Goal: Information Seeking & Learning: Understand process/instructions

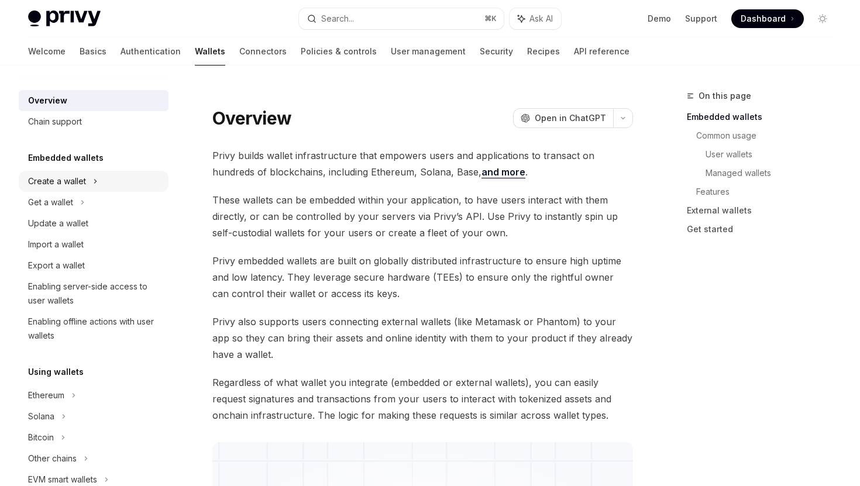
click at [66, 185] on div "Create a wallet" at bounding box center [57, 181] width 58 height 14
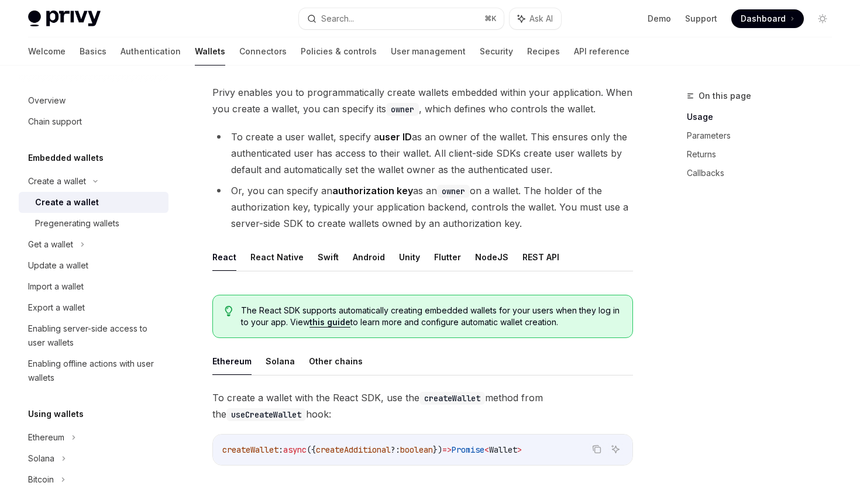
scroll to position [72, 0]
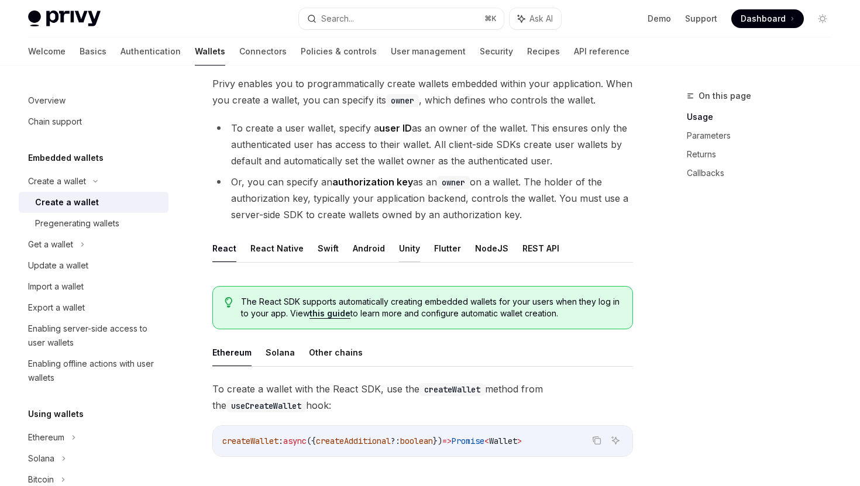
click at [405, 244] on button "Unity" at bounding box center [409, 249] width 21 height 28
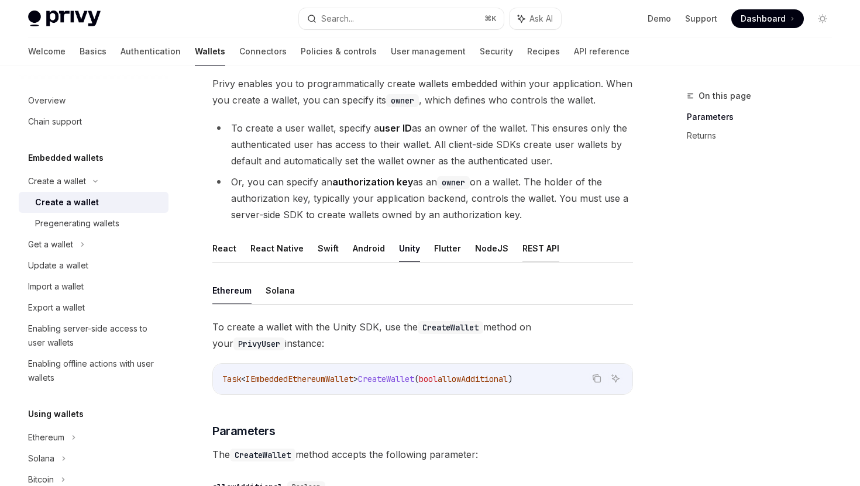
click at [524, 251] on button "REST API" at bounding box center [541, 249] width 37 height 28
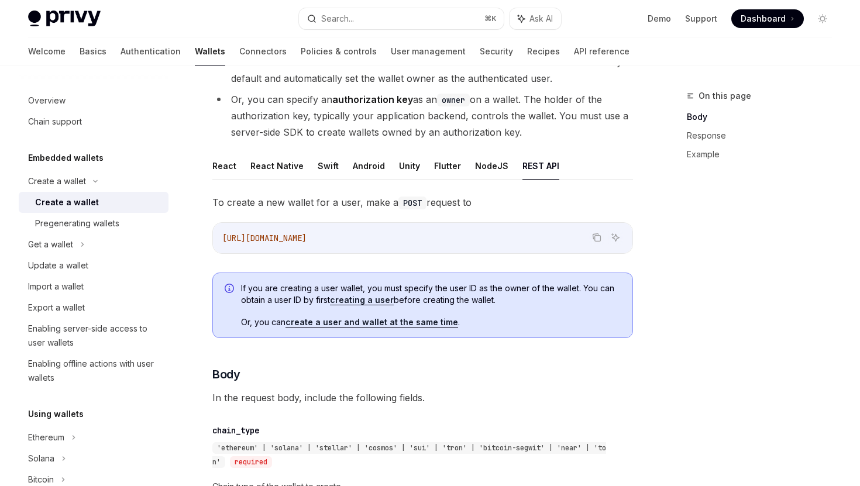
scroll to position [155, 0]
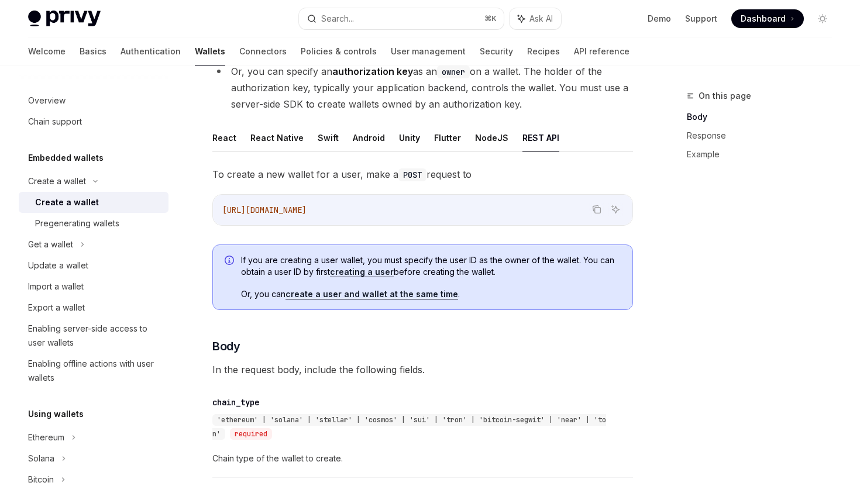
scroll to position [180, 0]
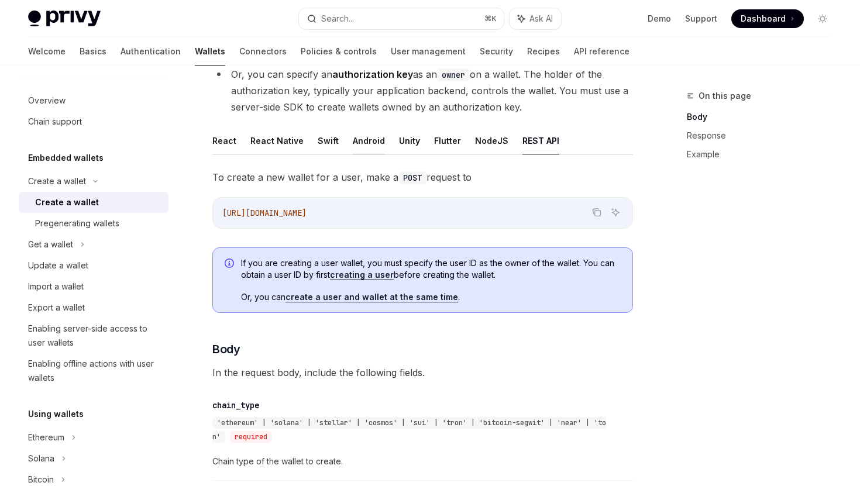
click at [362, 140] on button "Android" at bounding box center [369, 141] width 32 height 28
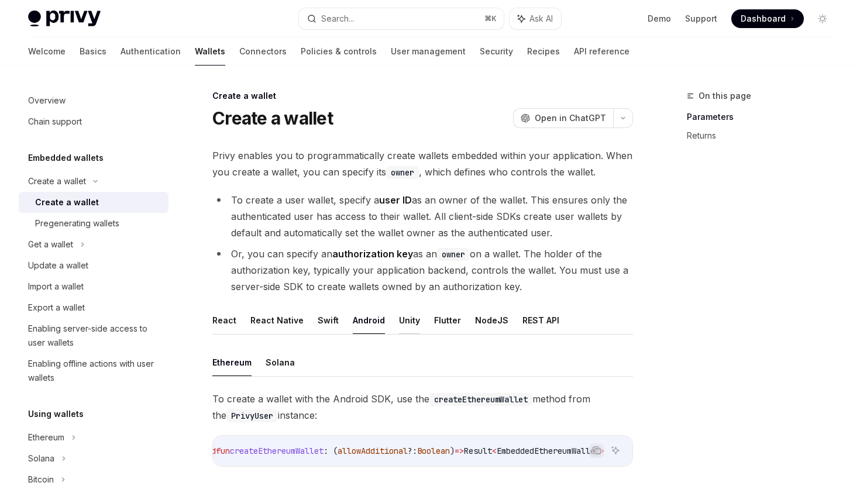
click at [410, 316] on button "Unity" at bounding box center [409, 321] width 21 height 28
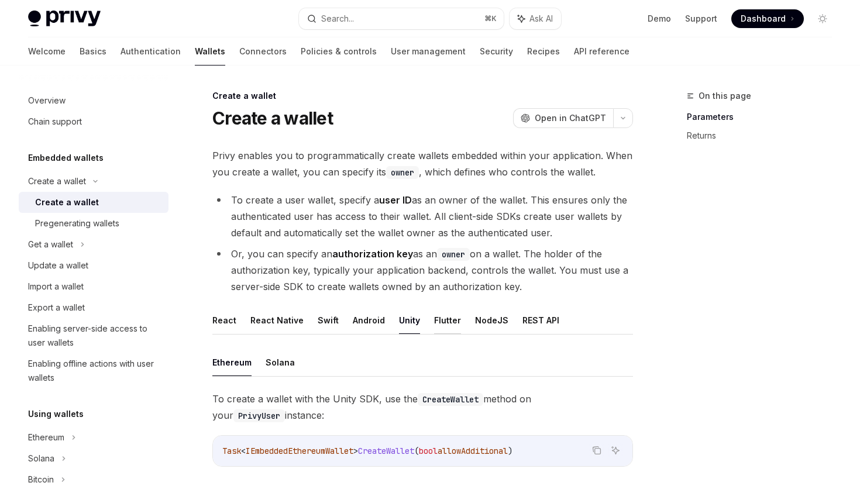
click at [434, 320] on button "Flutter" at bounding box center [447, 321] width 27 height 28
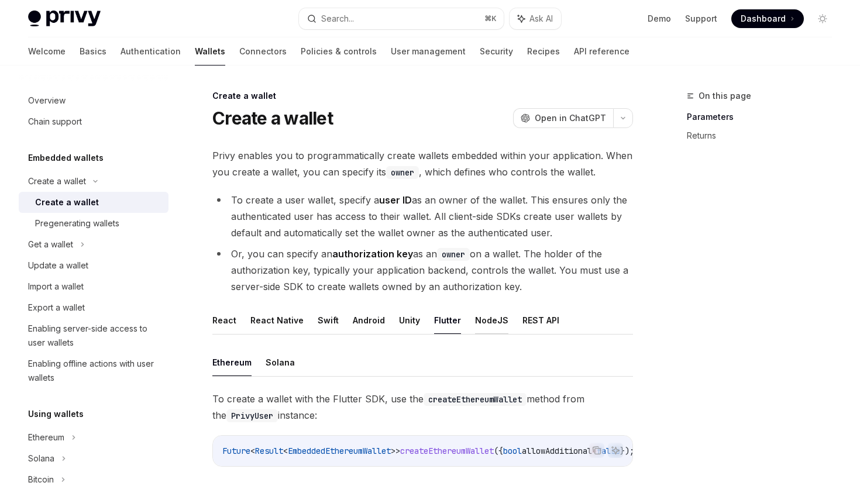
click at [481, 324] on button "NodeJS" at bounding box center [491, 321] width 33 height 28
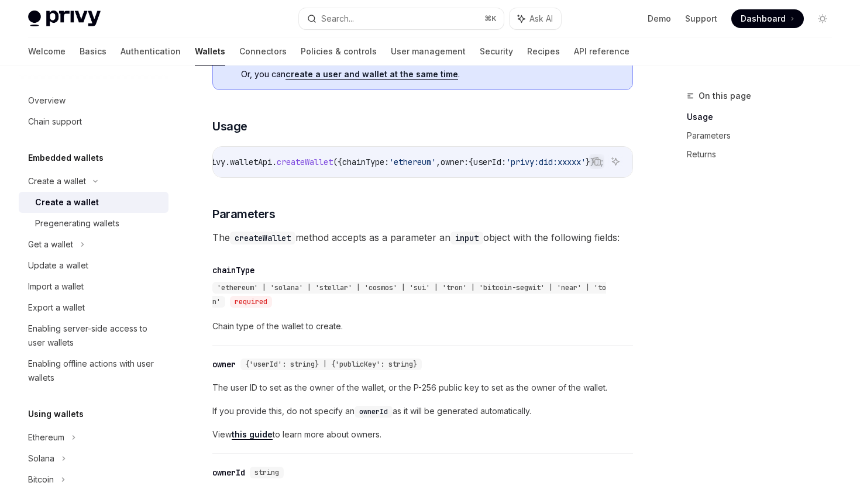
scroll to position [203, 0]
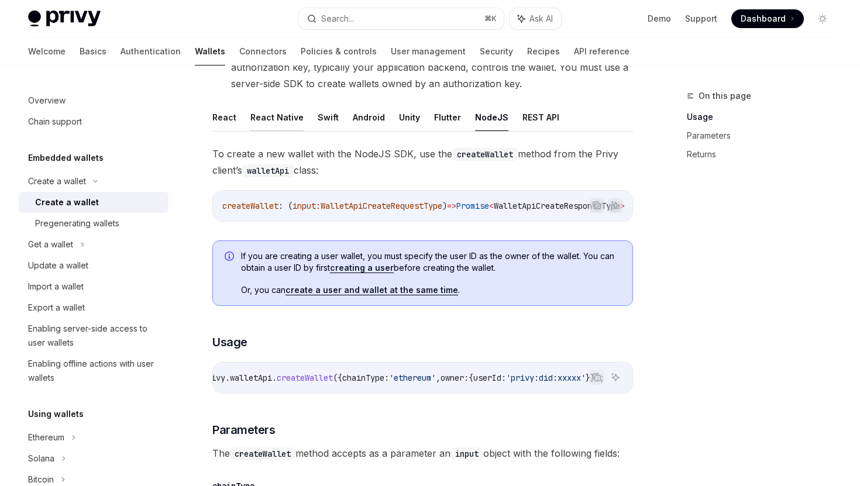
click at [288, 115] on button "React Native" at bounding box center [276, 118] width 53 height 28
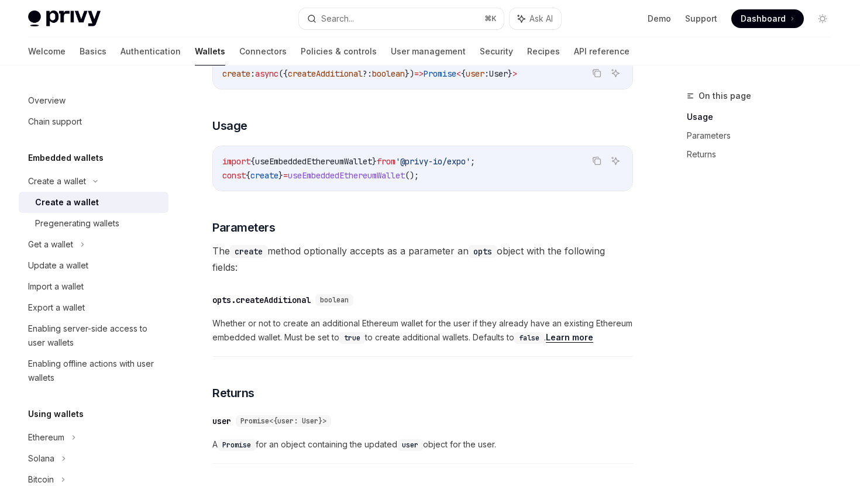
scroll to position [436, 0]
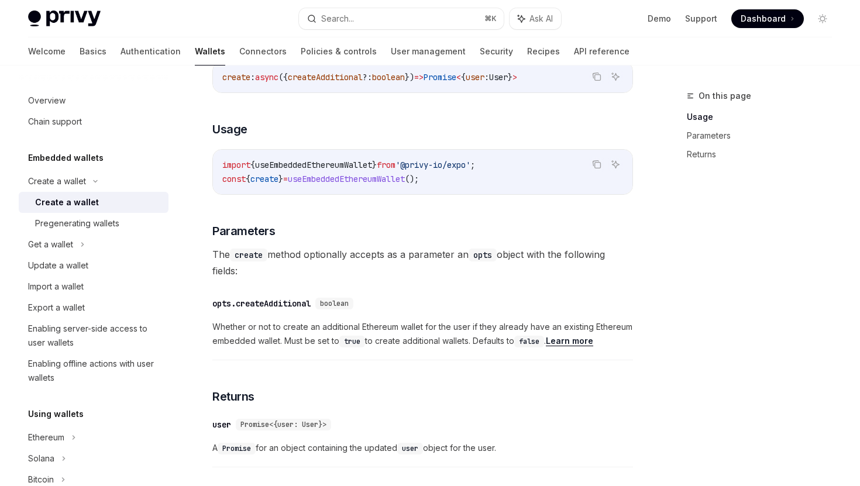
click at [383, 174] on span "useEmbeddedEthereumWallet" at bounding box center [346, 179] width 117 height 11
copy span "useEmbeddedEthereumWallet"
click at [334, 181] on span "useEmbeddedEthereumWallet" at bounding box center [346, 179] width 117 height 11
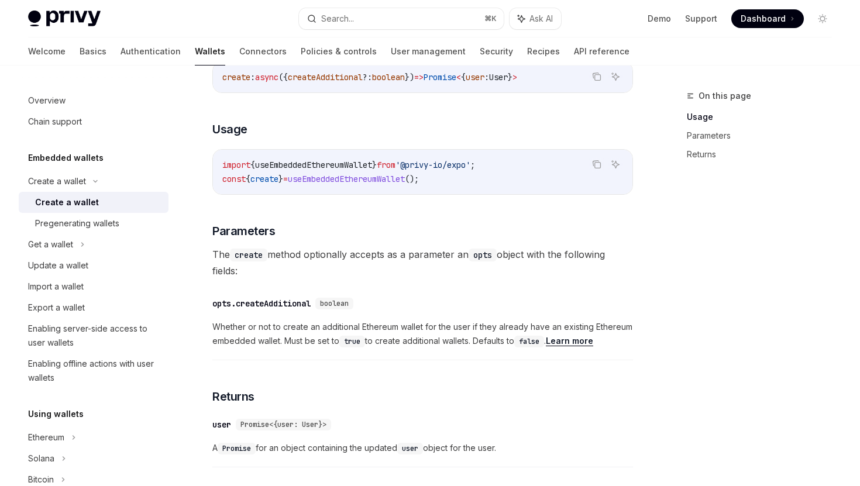
copy span "useEmbeddedEthereumWallet"
click at [263, 179] on span "create" at bounding box center [264, 179] width 28 height 11
copy span "create"
click at [279, 180] on span "create" at bounding box center [264, 179] width 28 height 11
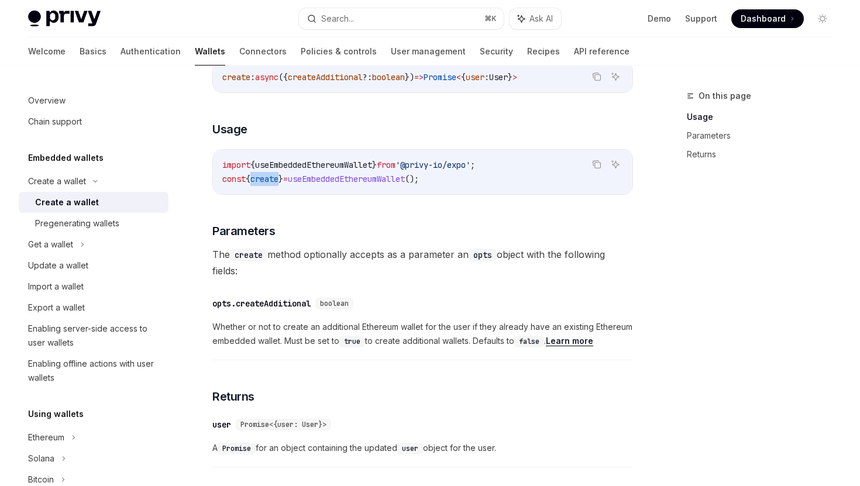
click at [279, 180] on span "create" at bounding box center [264, 179] width 28 height 11
click at [268, 177] on span "create" at bounding box center [264, 179] width 28 height 11
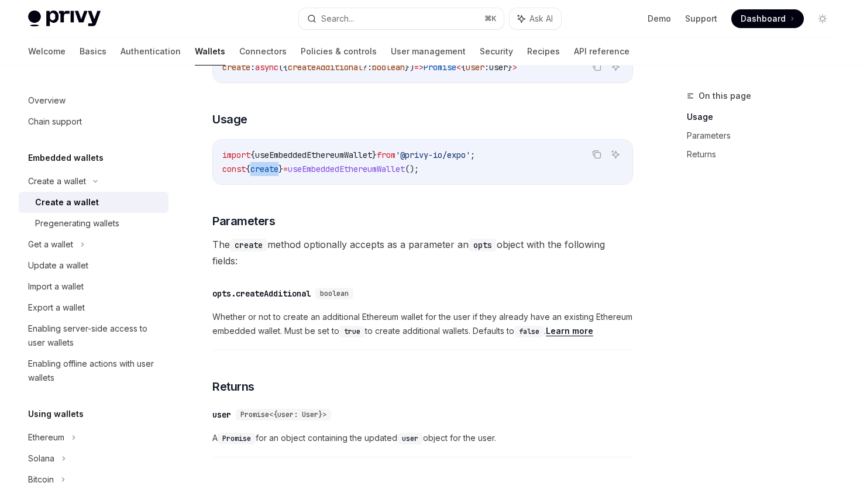
scroll to position [433, 0]
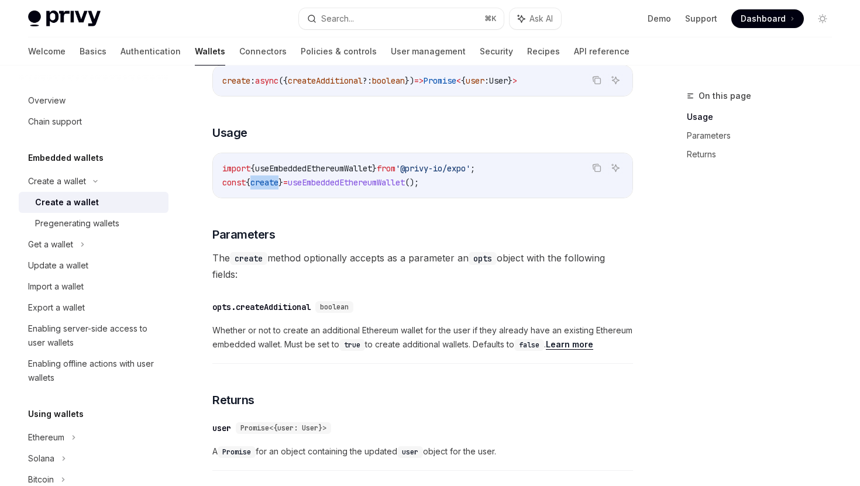
click at [755, 21] on span "Dashboard" at bounding box center [763, 19] width 45 height 12
click at [94, 226] on div "Pregenerating wallets" at bounding box center [77, 224] width 84 height 14
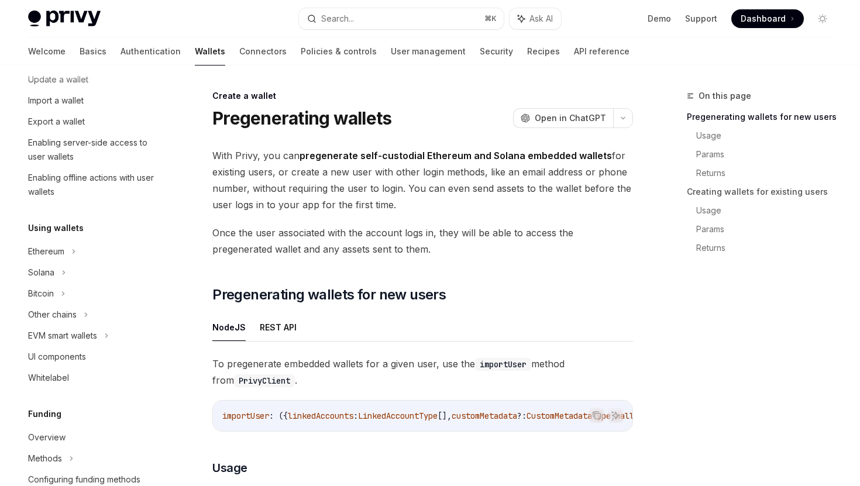
scroll to position [188, 0]
click at [391, 63] on link "User management" at bounding box center [428, 51] width 75 height 28
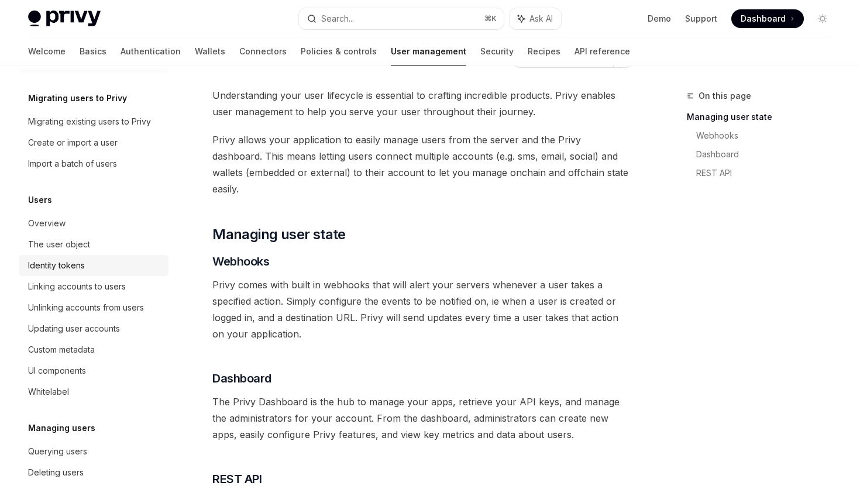
scroll to position [33, 0]
click at [64, 269] on div "Identity tokens" at bounding box center [56, 265] width 57 height 14
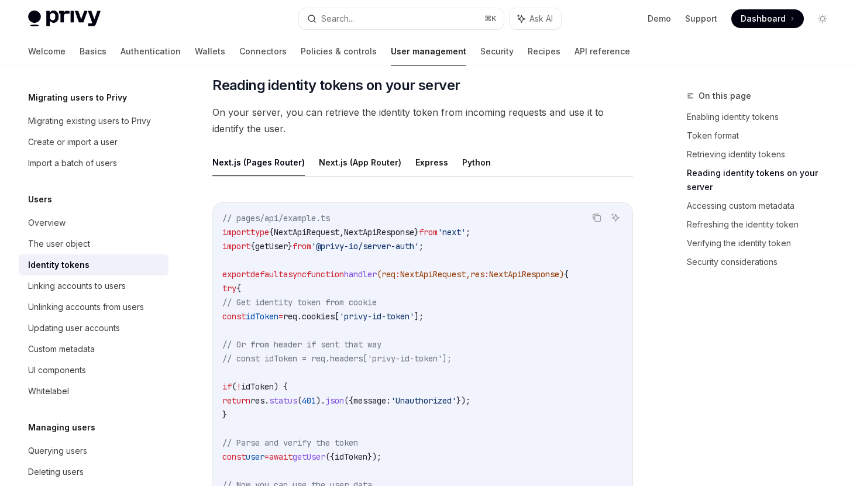
scroll to position [1470, 0]
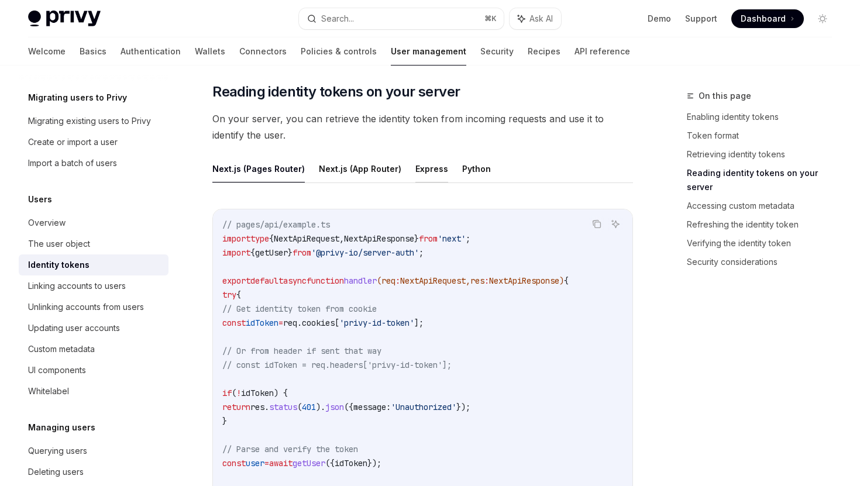
click at [421, 167] on button "Express" at bounding box center [432, 169] width 33 height 28
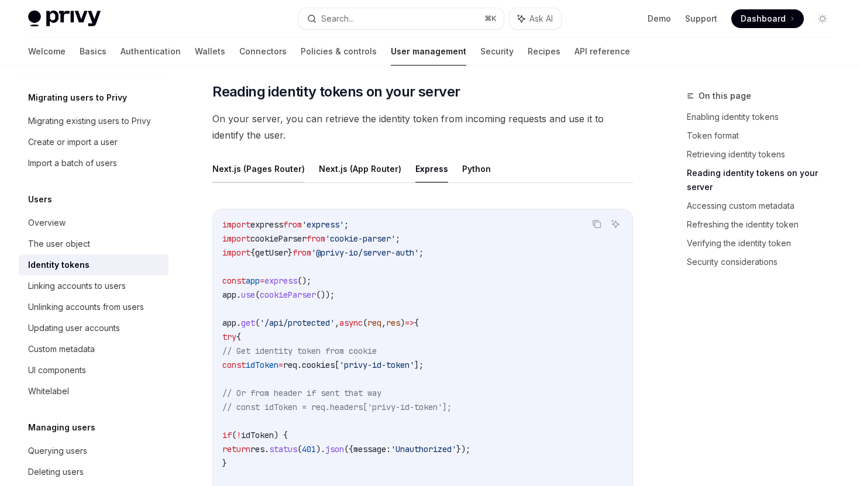
click at [298, 163] on button "Next.js (Pages Router)" at bounding box center [258, 169] width 92 height 28
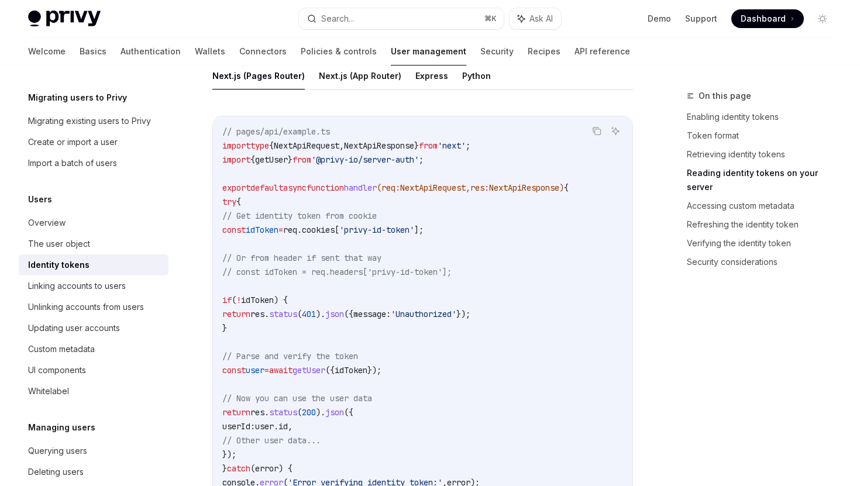
scroll to position [1532, 0]
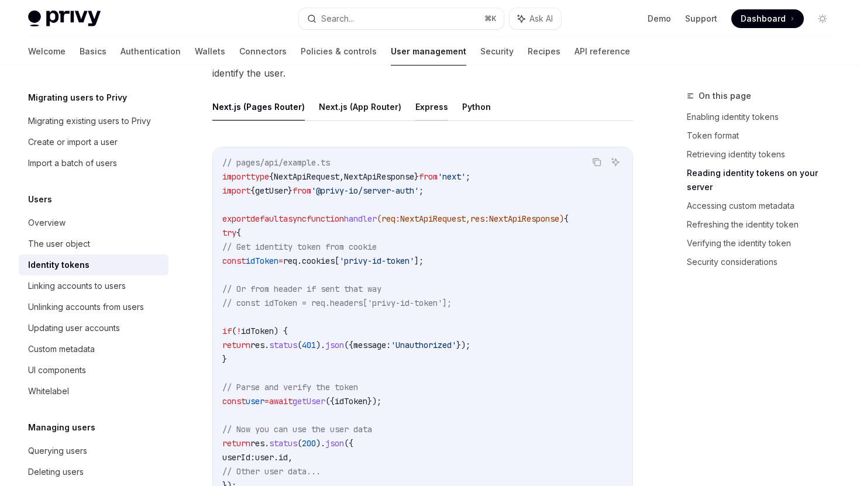
click at [418, 115] on button "Express" at bounding box center [432, 107] width 33 height 28
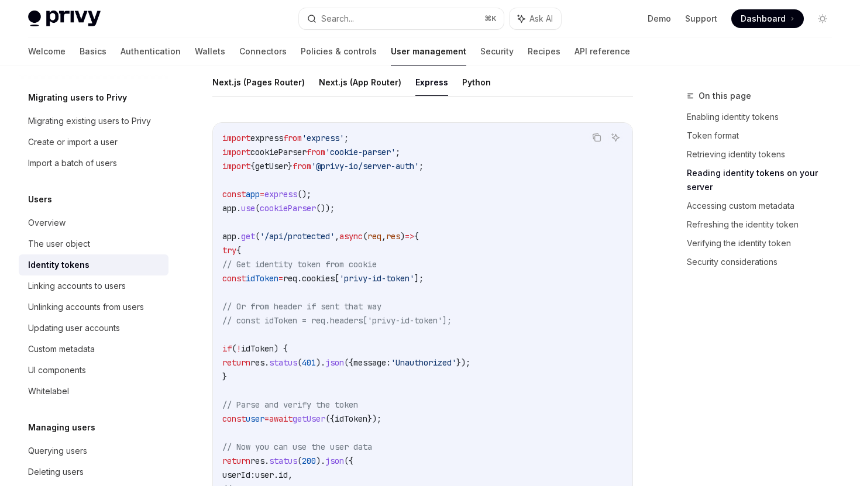
scroll to position [1553, 0]
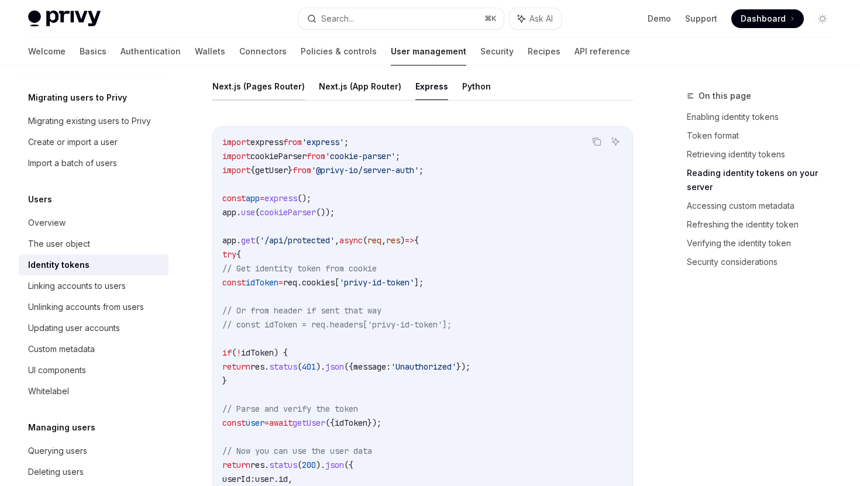
click at [245, 86] on button "Next.js (Pages Router)" at bounding box center [258, 87] width 92 height 28
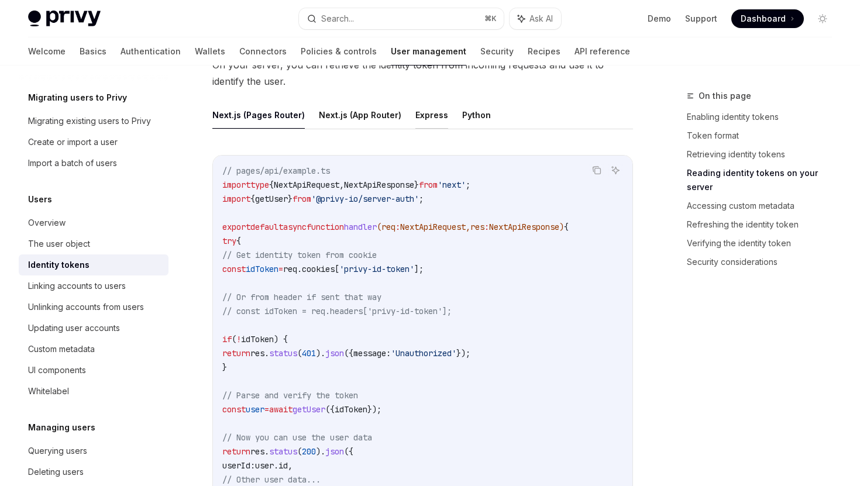
scroll to position [1515, 0]
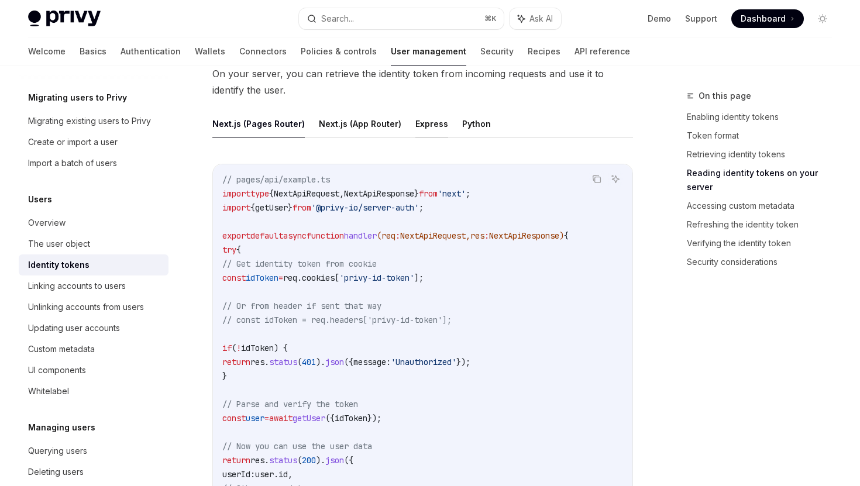
click at [425, 132] on button "Express" at bounding box center [432, 124] width 33 height 28
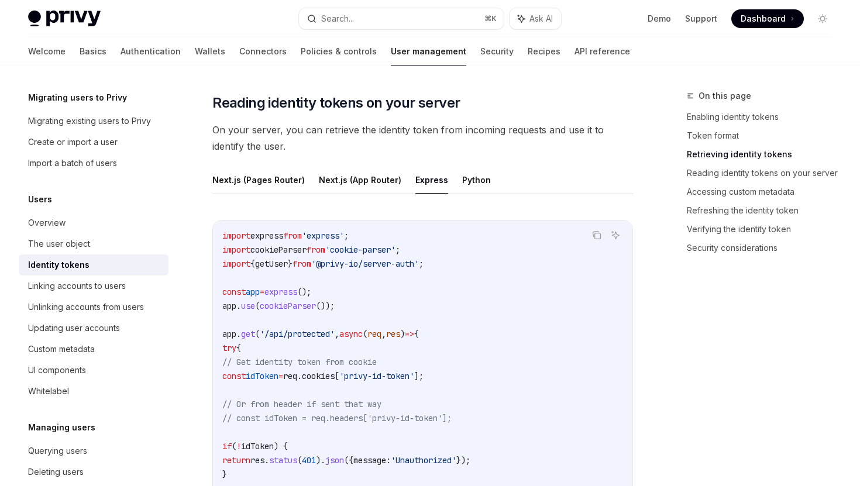
scroll to position [1457, 0]
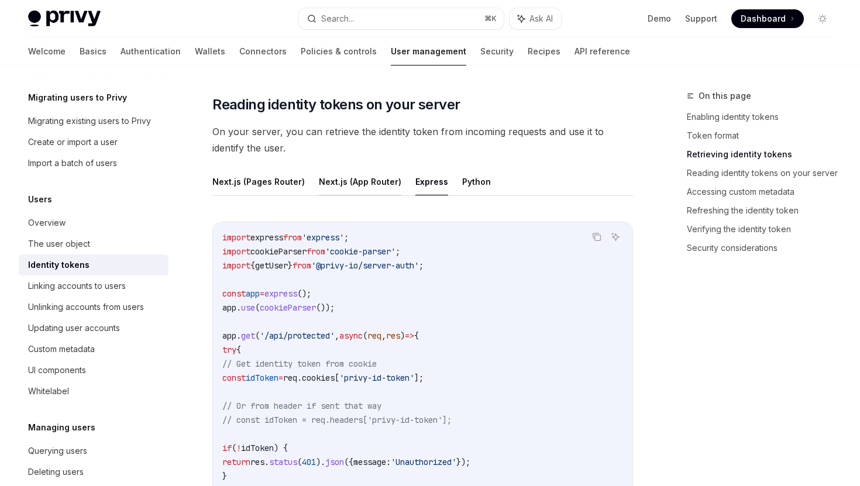
click at [349, 183] on button "Next.js (App Router)" at bounding box center [360, 182] width 83 height 28
type textarea "*"
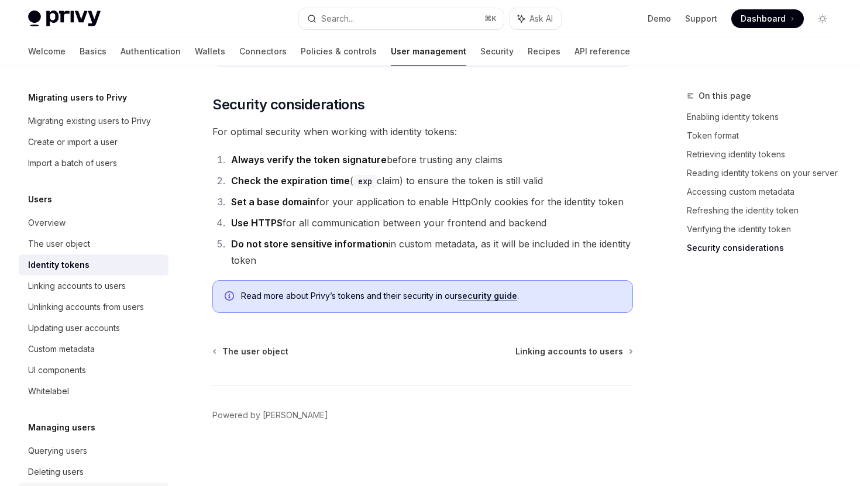
scroll to position [176, 0]
